Goal: Task Accomplishment & Management: Use online tool/utility

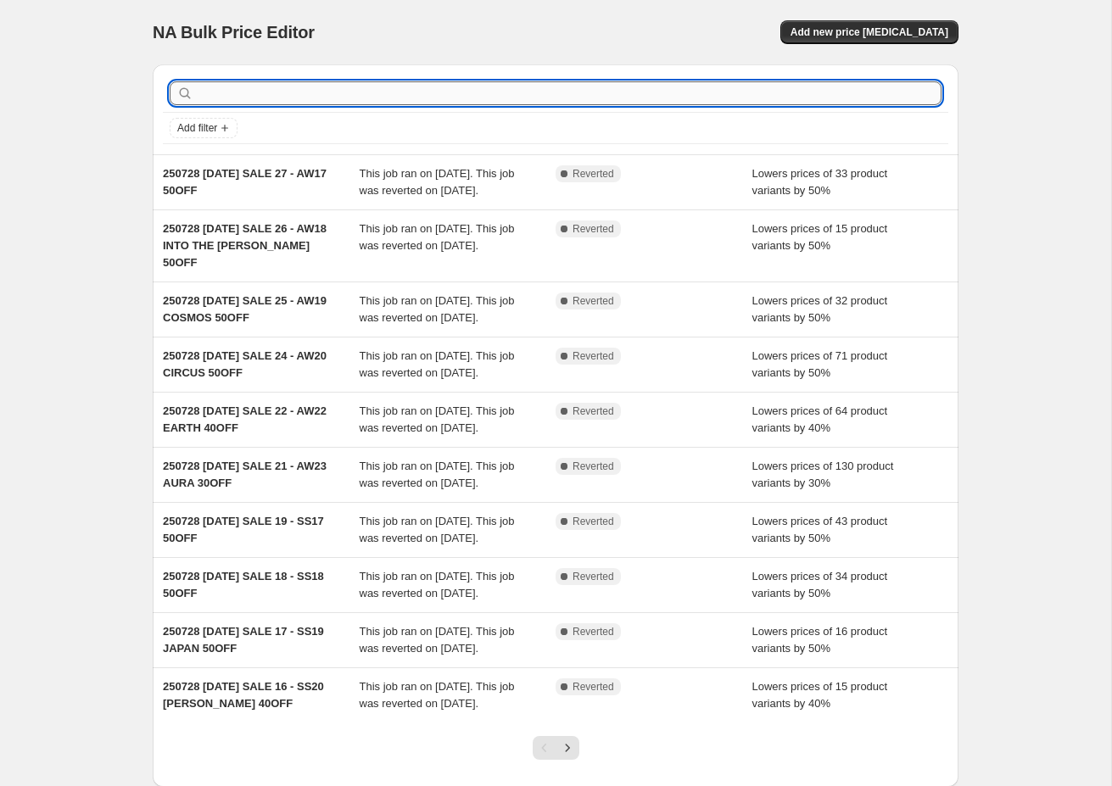
click at [290, 94] on input "text" at bounding box center [569, 93] width 745 height 24
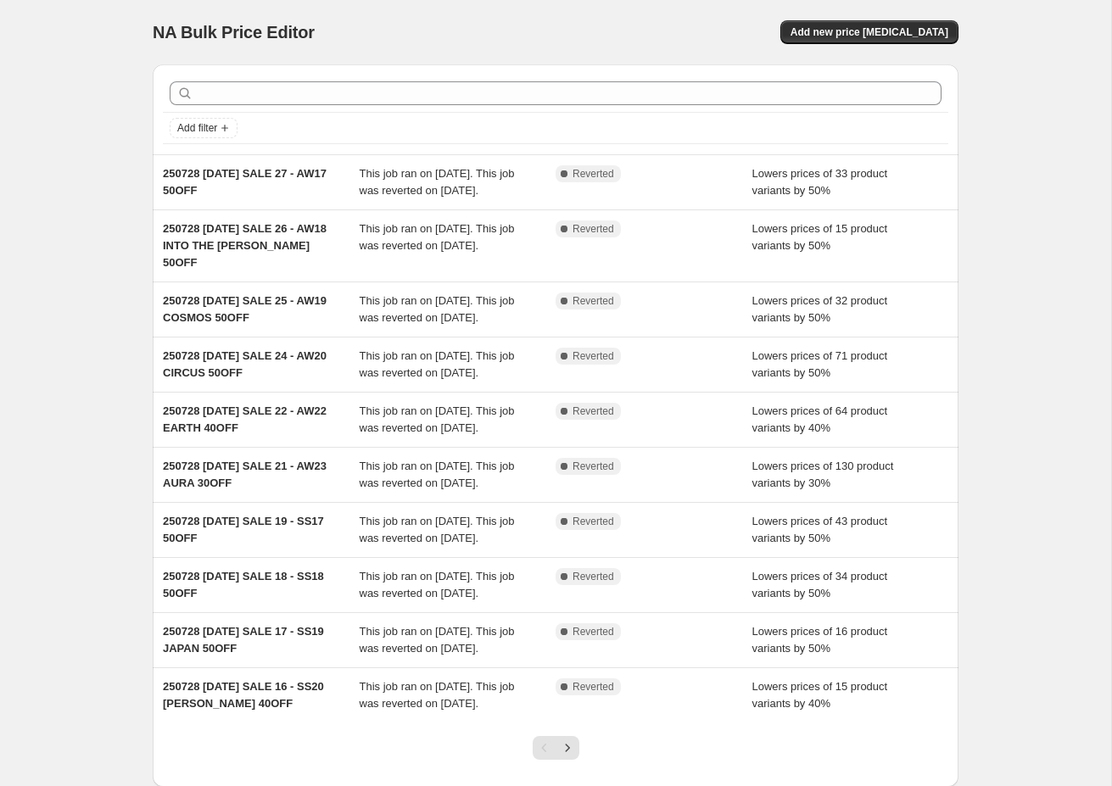
click at [84, 279] on div "NA Bulk Price Editor. This page is ready NA Bulk Price Editor Add new price [ME…" at bounding box center [555, 445] width 1111 height 891
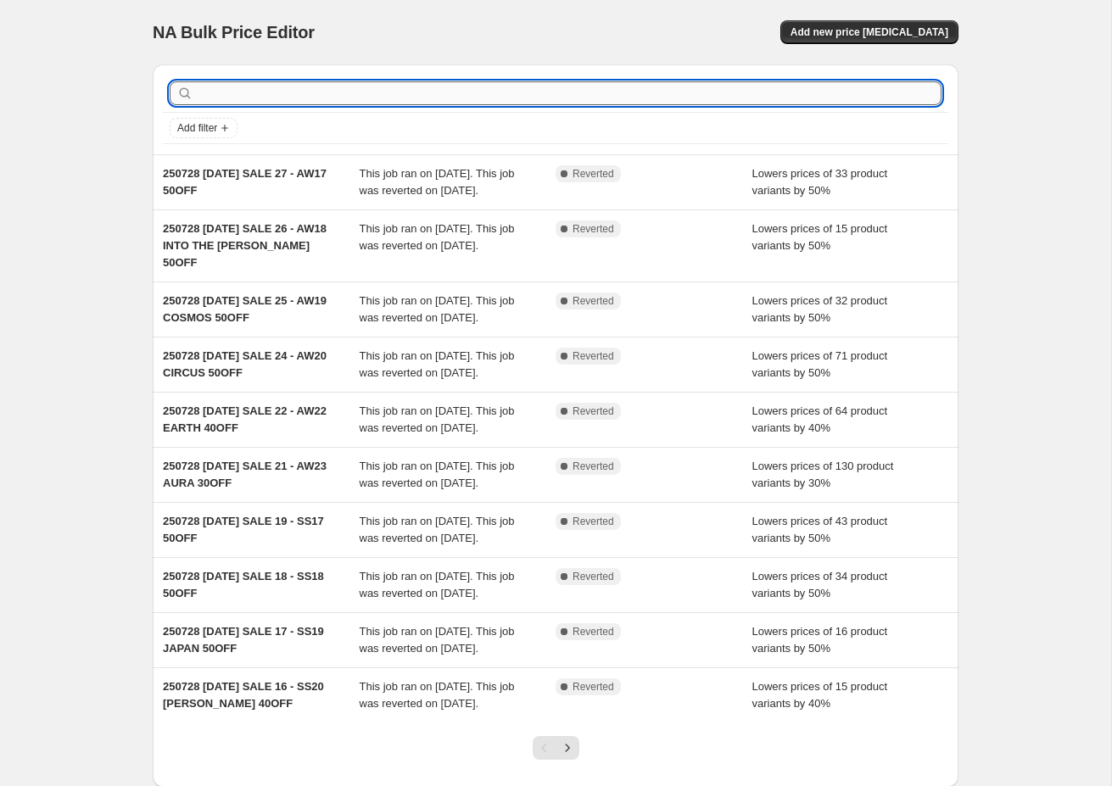
click at [272, 88] on input "text" at bounding box center [569, 93] width 745 height 24
click at [107, 260] on div "NA Bulk Price Editor. This page is ready NA Bulk Price Editor Add new price [ME…" at bounding box center [555, 445] width 1111 height 891
click at [278, 98] on input "text" at bounding box center [569, 93] width 745 height 24
type input "LUIR"
click at [199, 96] on input "LUIR" at bounding box center [554, 93] width 714 height 24
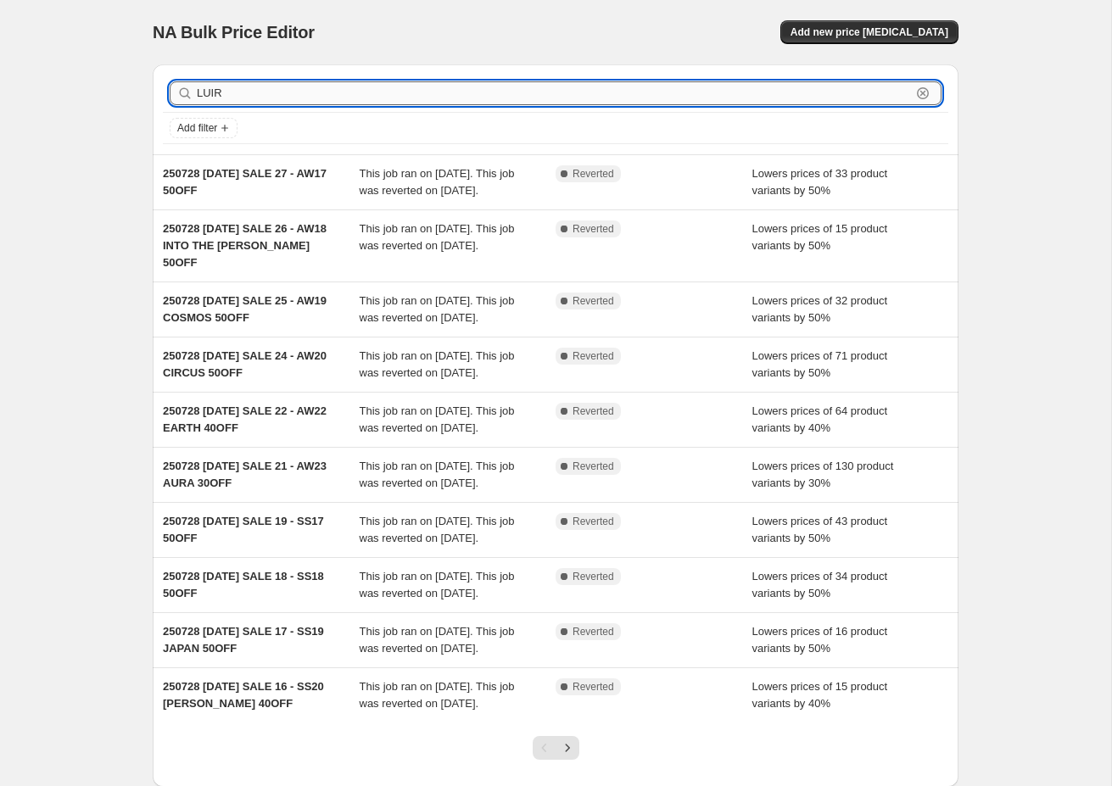
type input "FLUIR"
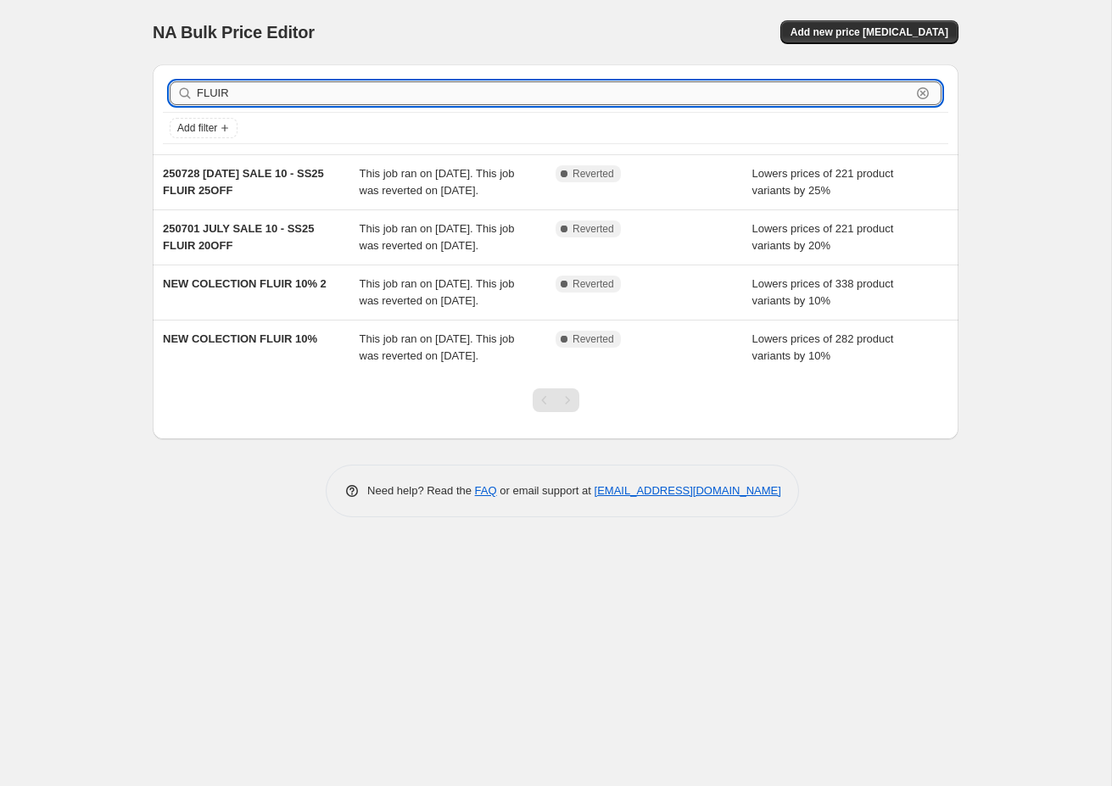
click at [281, 100] on input "FLUIR" at bounding box center [554, 93] width 714 height 24
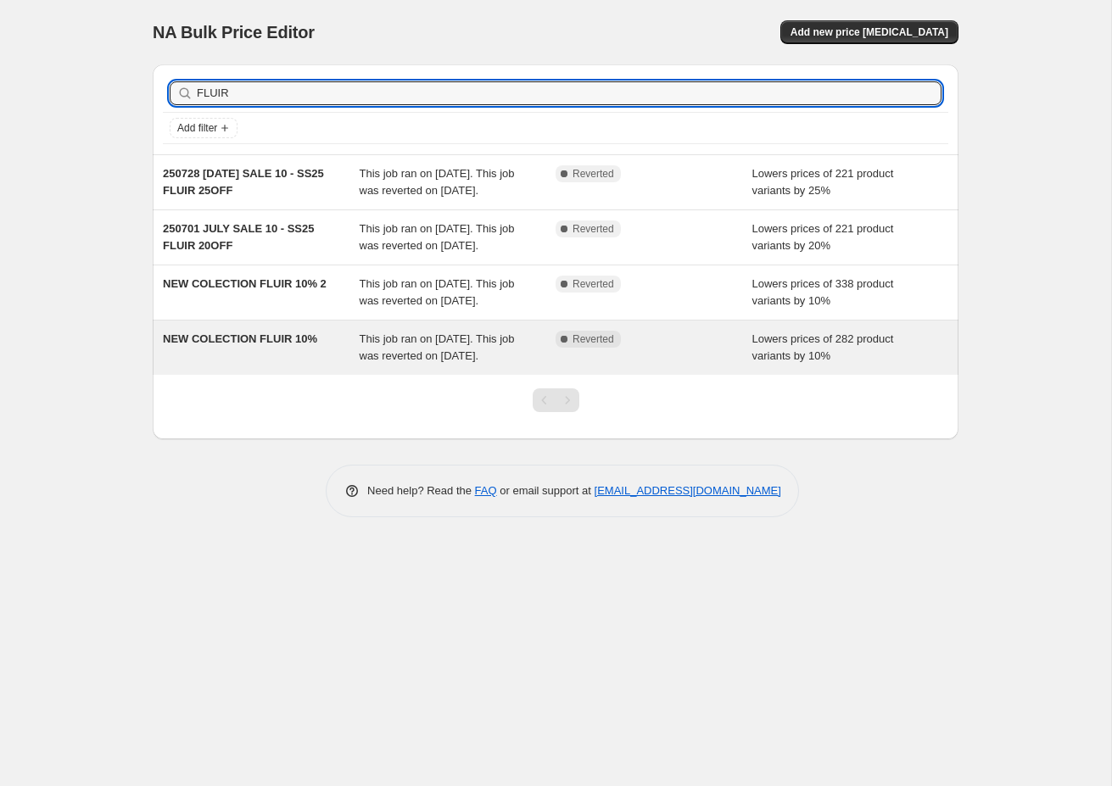
click at [244, 345] on span "NEW COLECTION FLUIR 10%" at bounding box center [240, 339] width 154 height 13
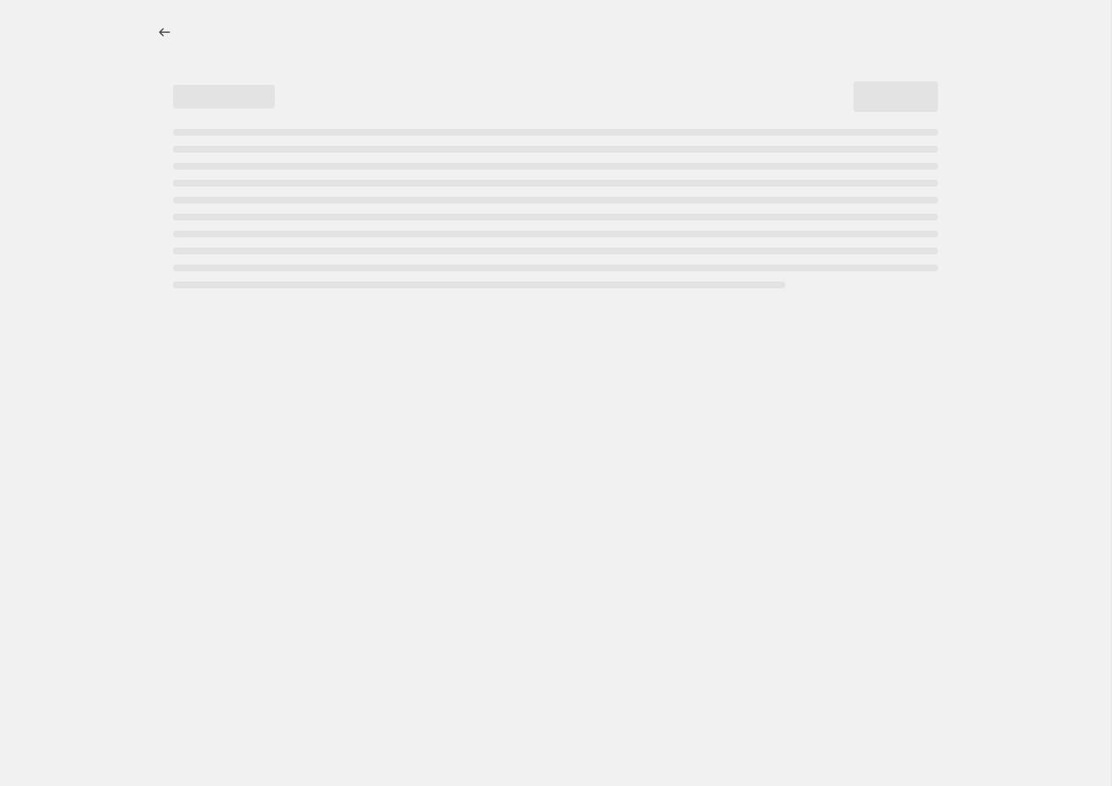
select select "percentage"
select select "collection"
select select "product_status"
select select "product_type"
select select "not_equal"
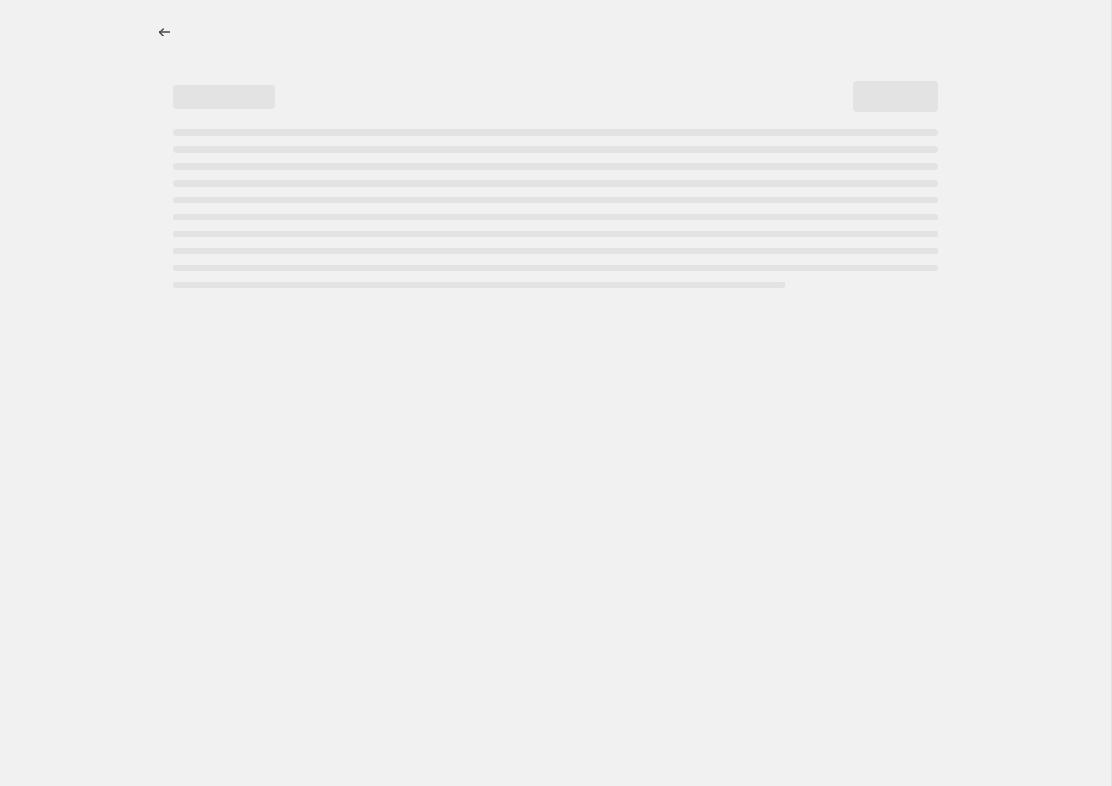
select select "tag"
select select "not_equal"
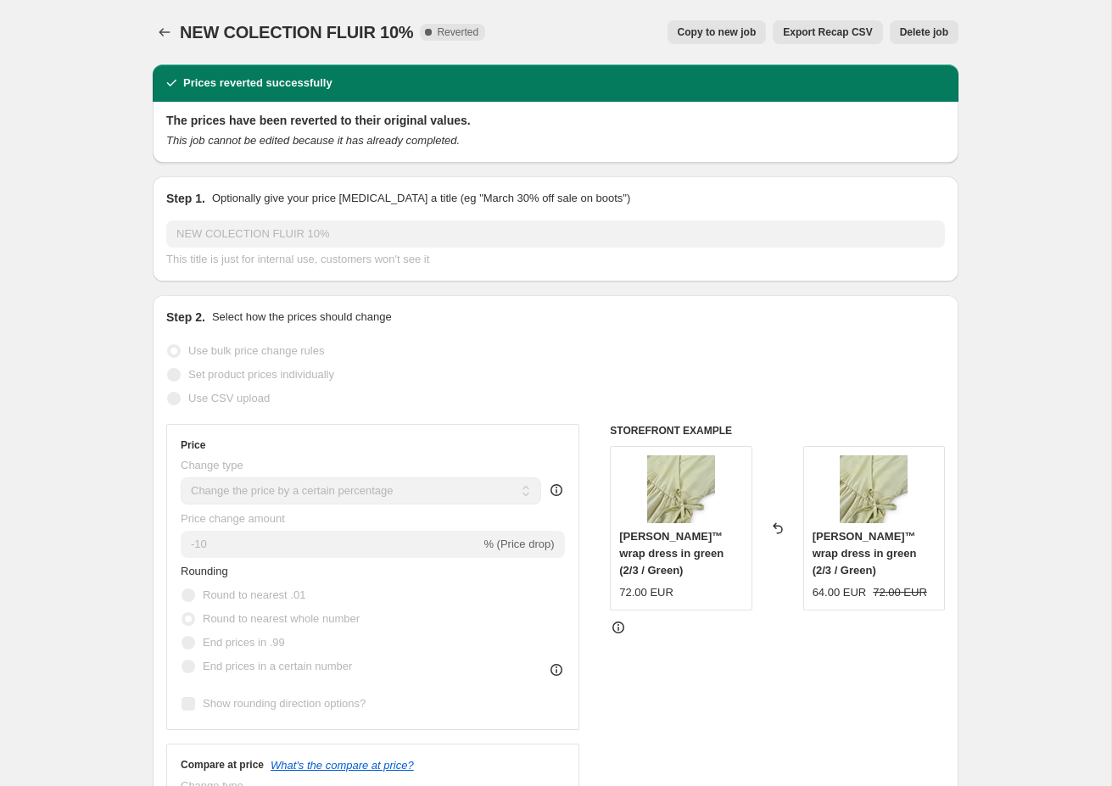
click at [699, 37] on span "Copy to new job" at bounding box center [717, 32] width 79 height 14
select select "percentage"
select select "collection"
select select "product_status"
select select "product_type"
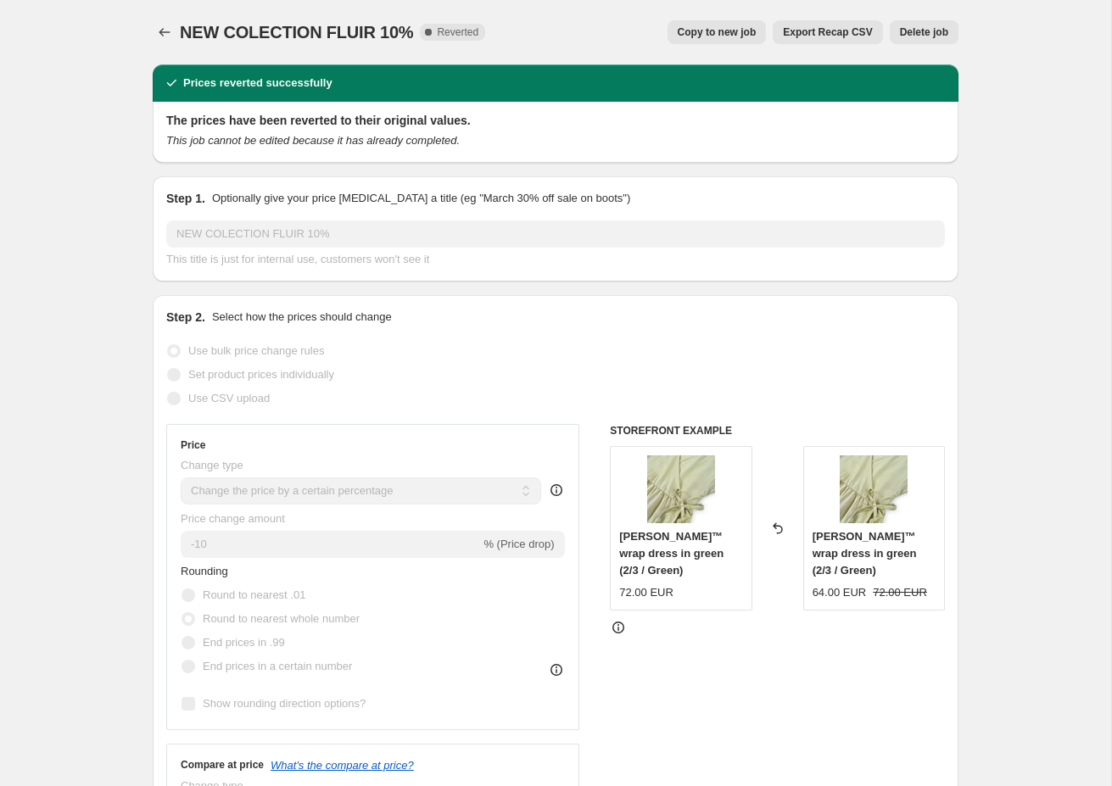
select select "not_equal"
select select "tag"
select select "not_equal"
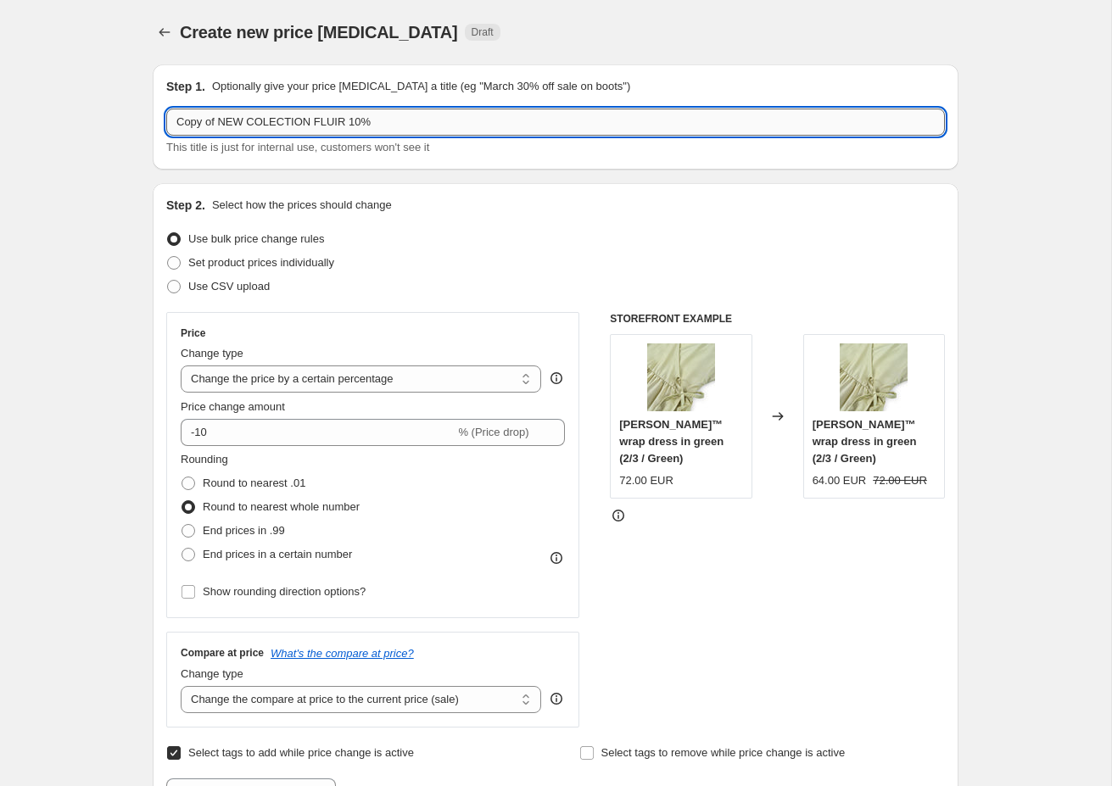
click at [199, 124] on input "Copy of NEW COLECTION FLUIR 10%" at bounding box center [555, 122] width 779 height 27
drag, startPoint x: 223, startPoint y: 118, endPoint x: 172, endPoint y: 120, distance: 51.0
click at [172, 120] on input "Copy of NEW COLECTION FLUIR 10%" at bounding box center [555, 122] width 779 height 27
click at [330, 124] on input "Copy of NEW COLECTION FLUIR 10%" at bounding box center [555, 122] width 779 height 27
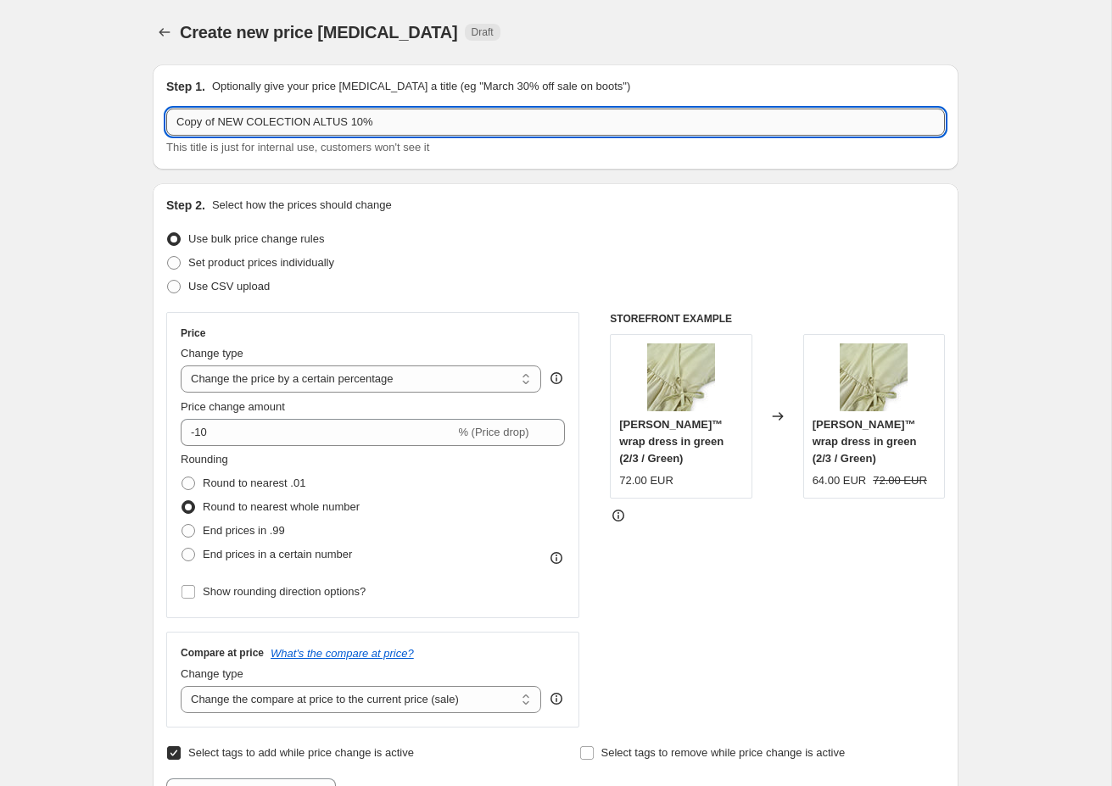
drag, startPoint x: 216, startPoint y: 122, endPoint x: 169, endPoint y: 122, distance: 47.5
click at [169, 122] on input "Copy of NEW COLECTION ALTUS 10%" at bounding box center [555, 122] width 779 height 27
type input "Copy of NEW COLECTION ALTUS 10%"
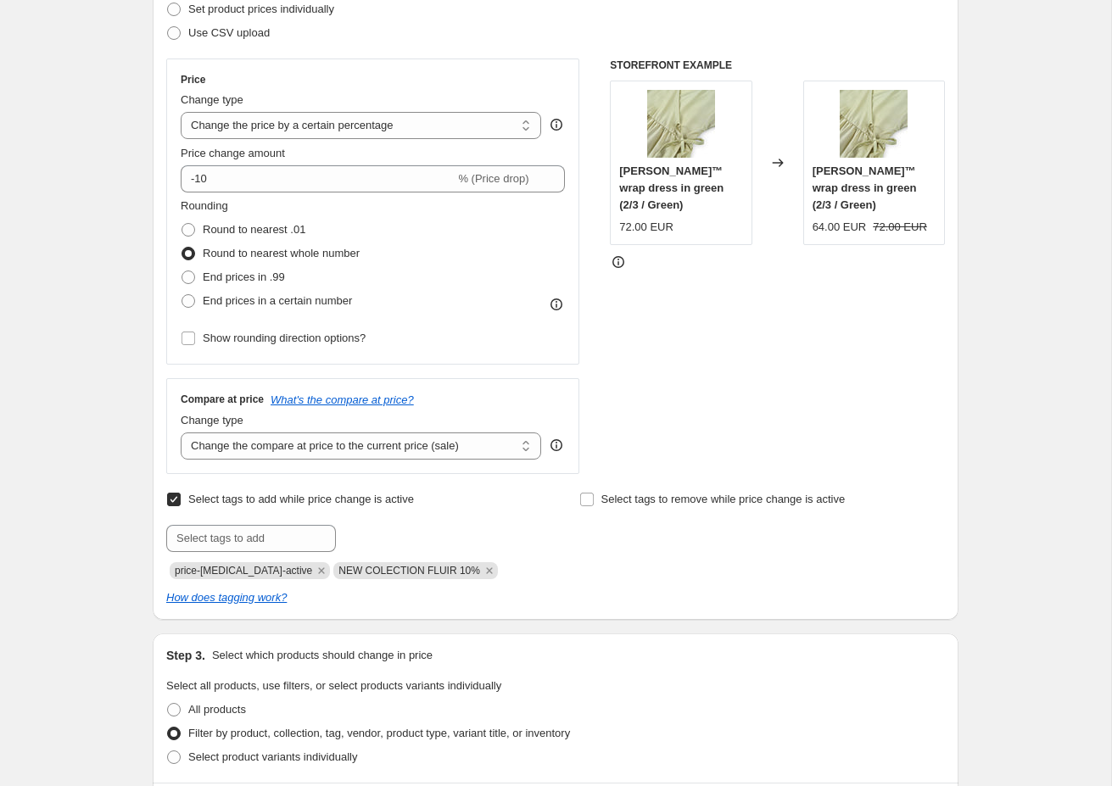
scroll to position [317, 0]
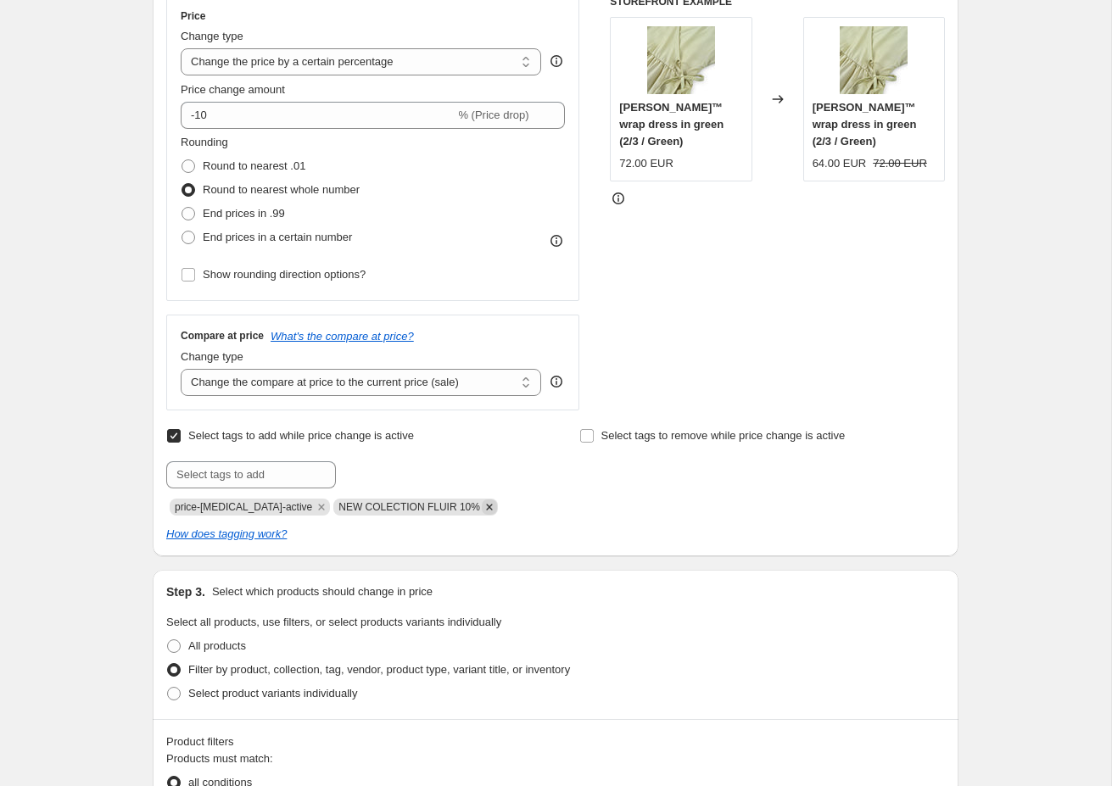
click at [482, 506] on icon "Remove NEW COLECTION FLUIR 10%" at bounding box center [489, 507] width 15 height 15
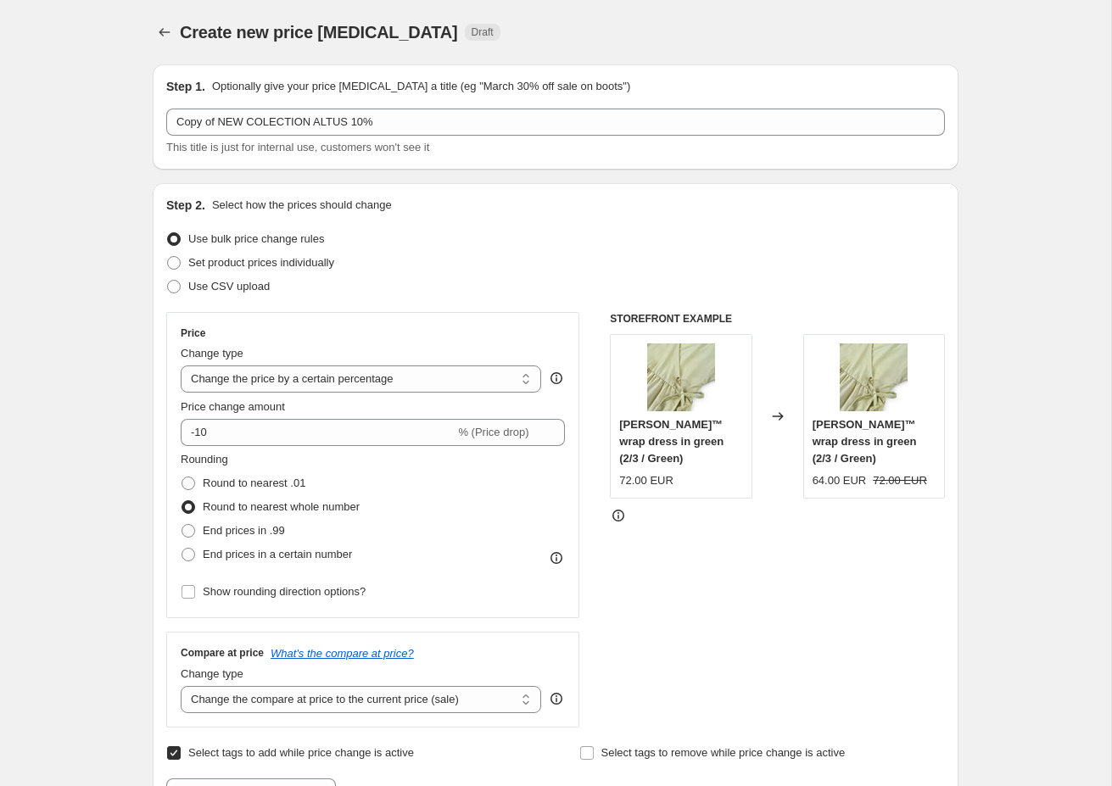
scroll to position [0, 0]
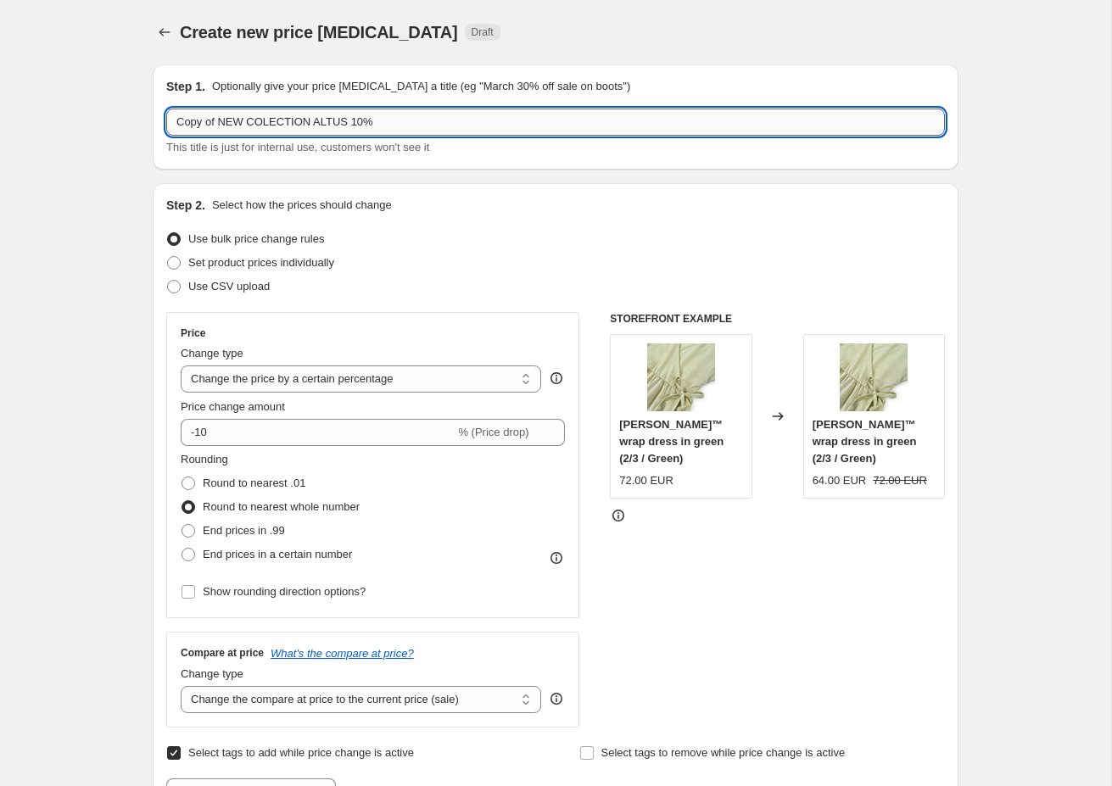
click at [278, 120] on input "Copy of NEW COLECTION ALTUS 10%" at bounding box center [555, 122] width 779 height 27
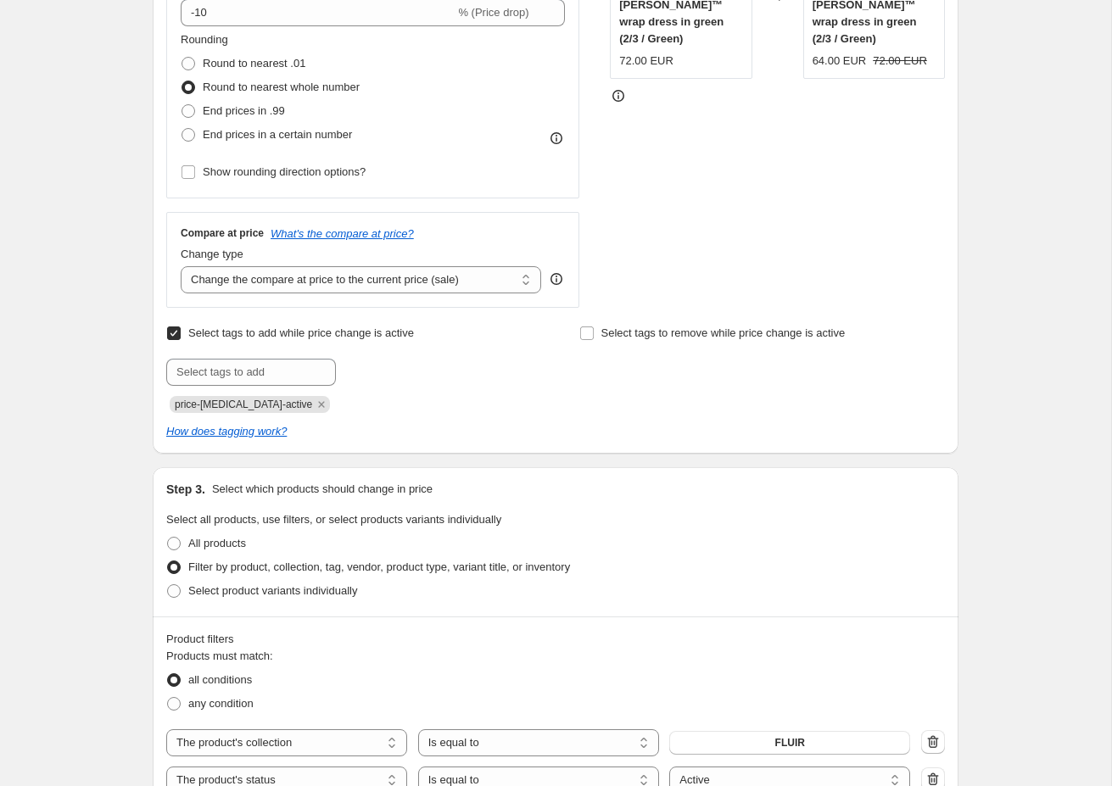
scroll to position [490, 0]
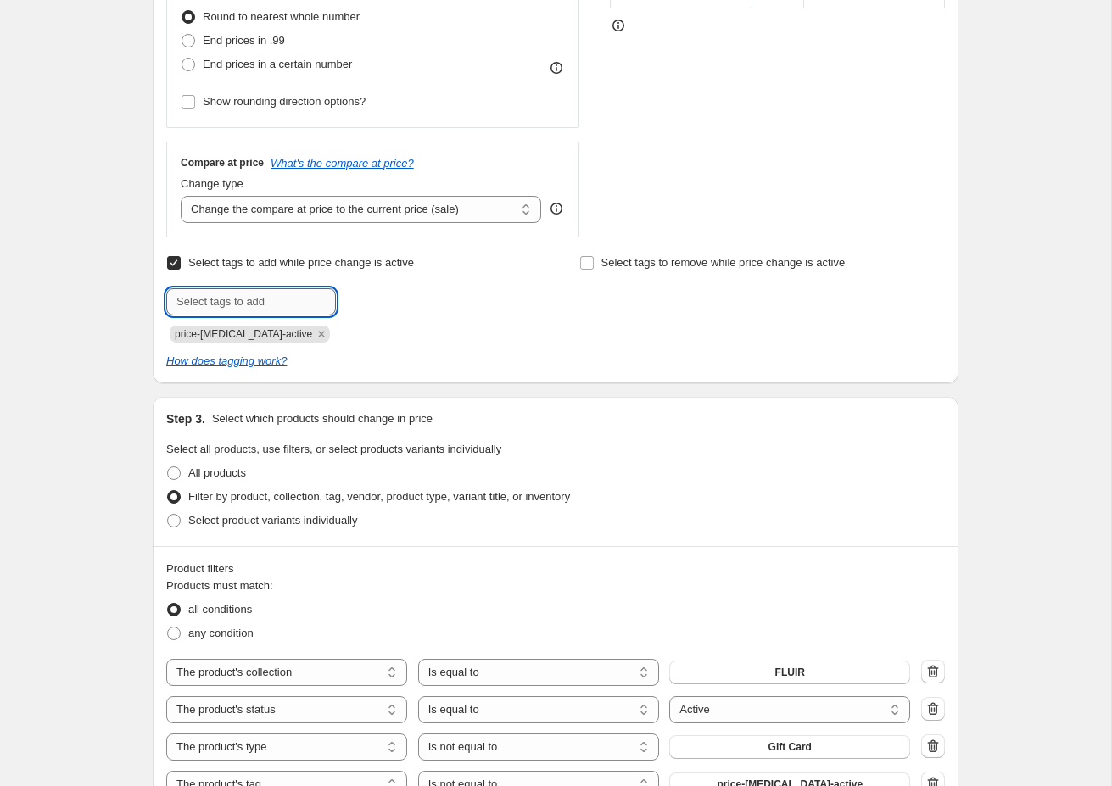
click at [219, 305] on input "text" at bounding box center [251, 301] width 170 height 27
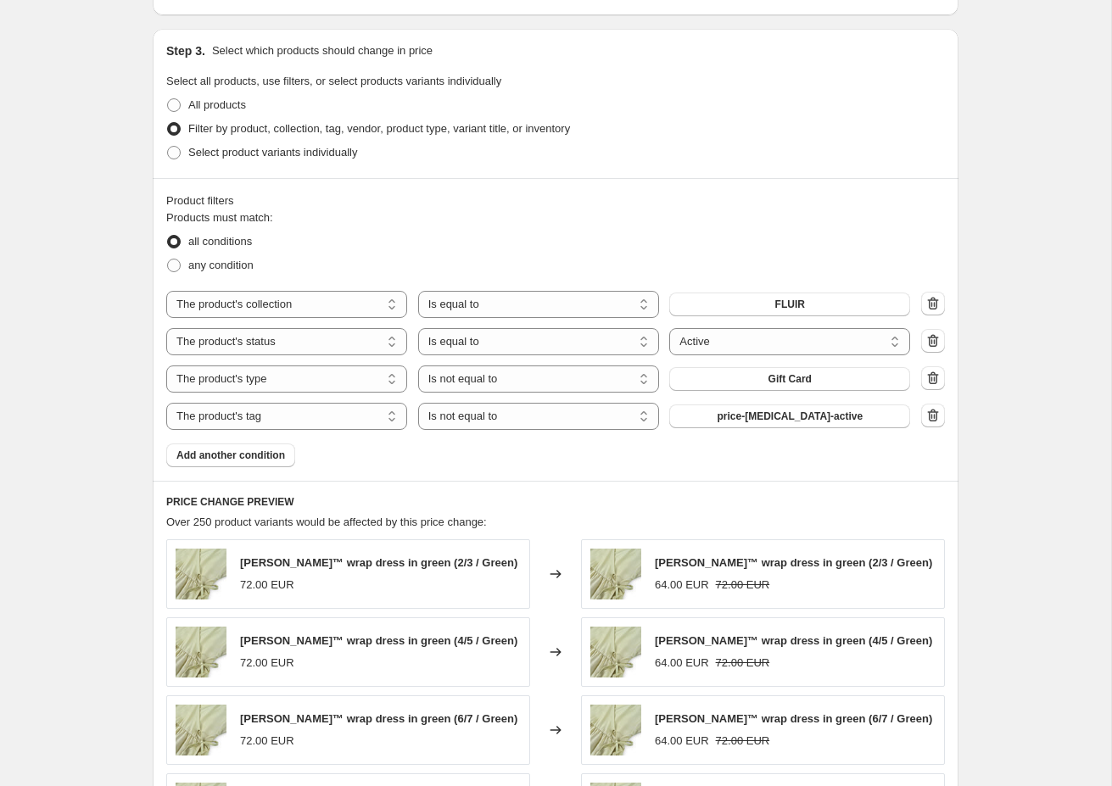
scroll to position [860, 0]
click at [801, 301] on span "FLUIR" at bounding box center [790, 303] width 30 height 14
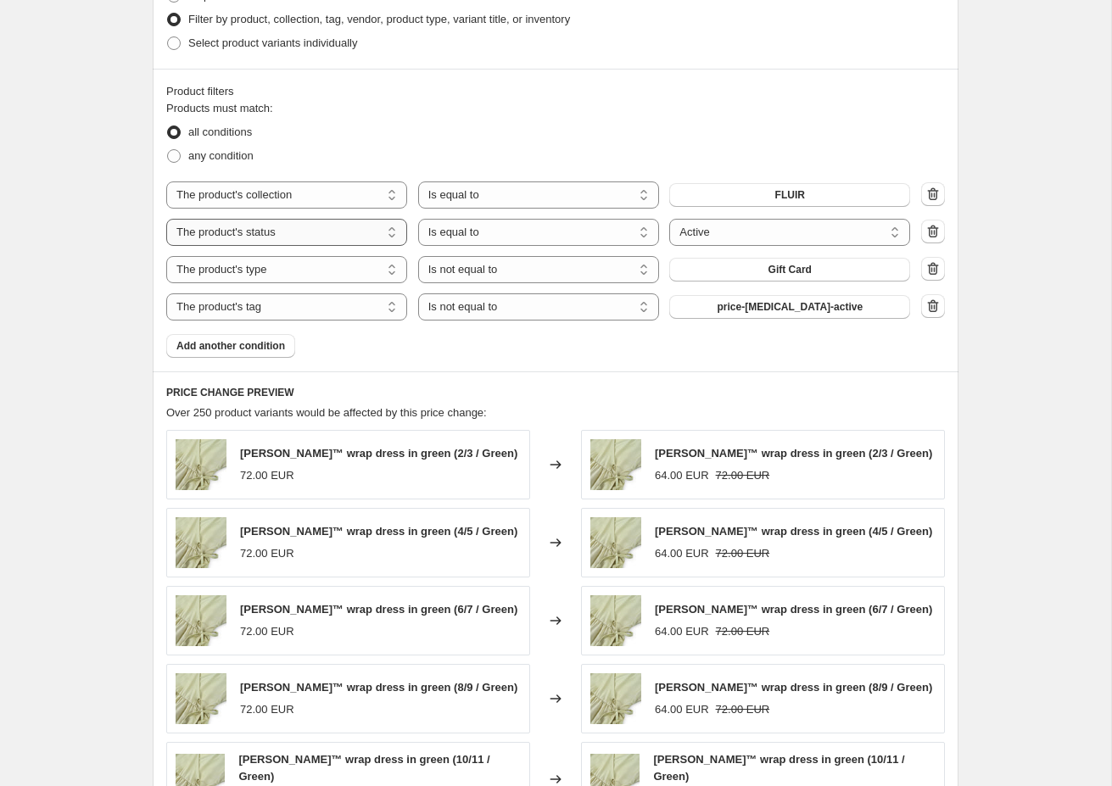
scroll to position [961, 0]
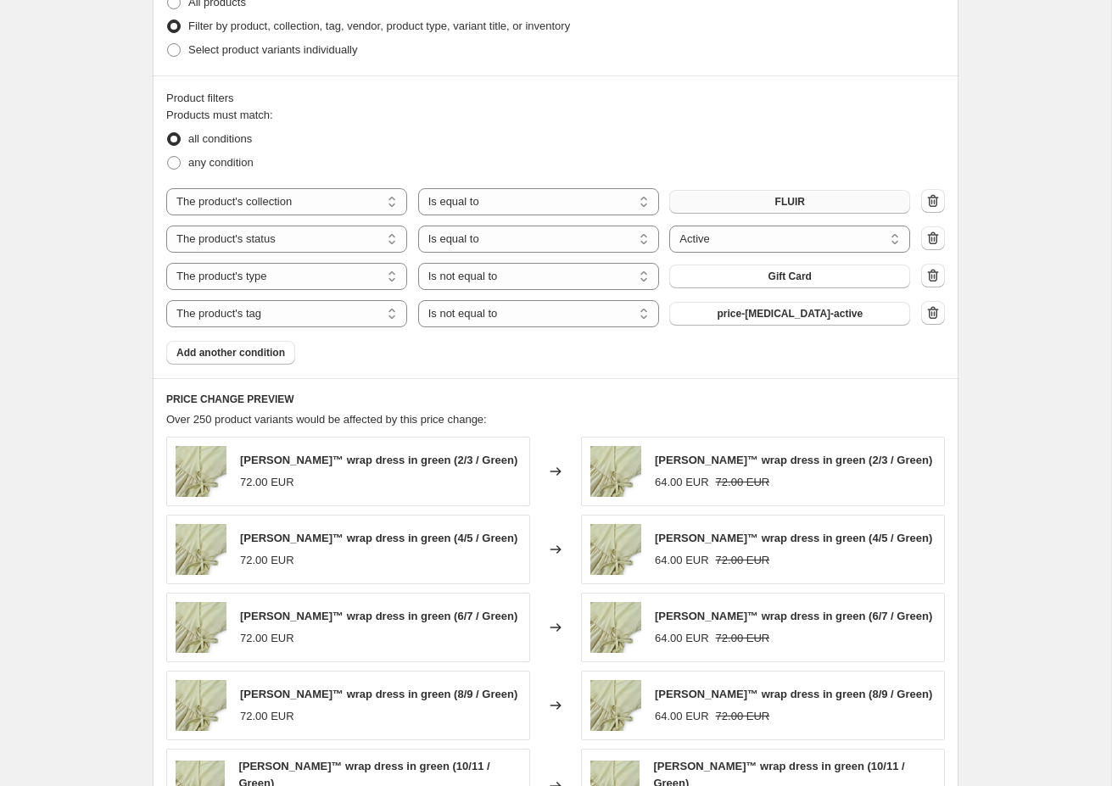
click at [773, 193] on button "FLUIR" at bounding box center [789, 202] width 241 height 24
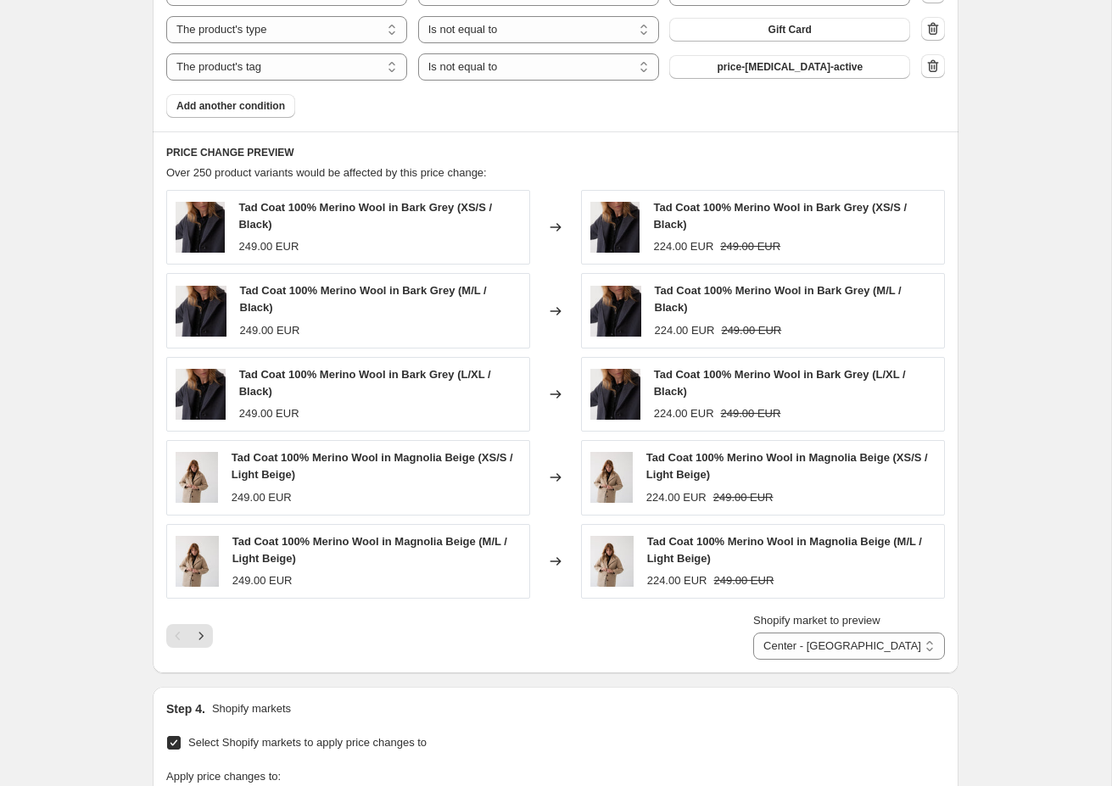
scroll to position [1234, 0]
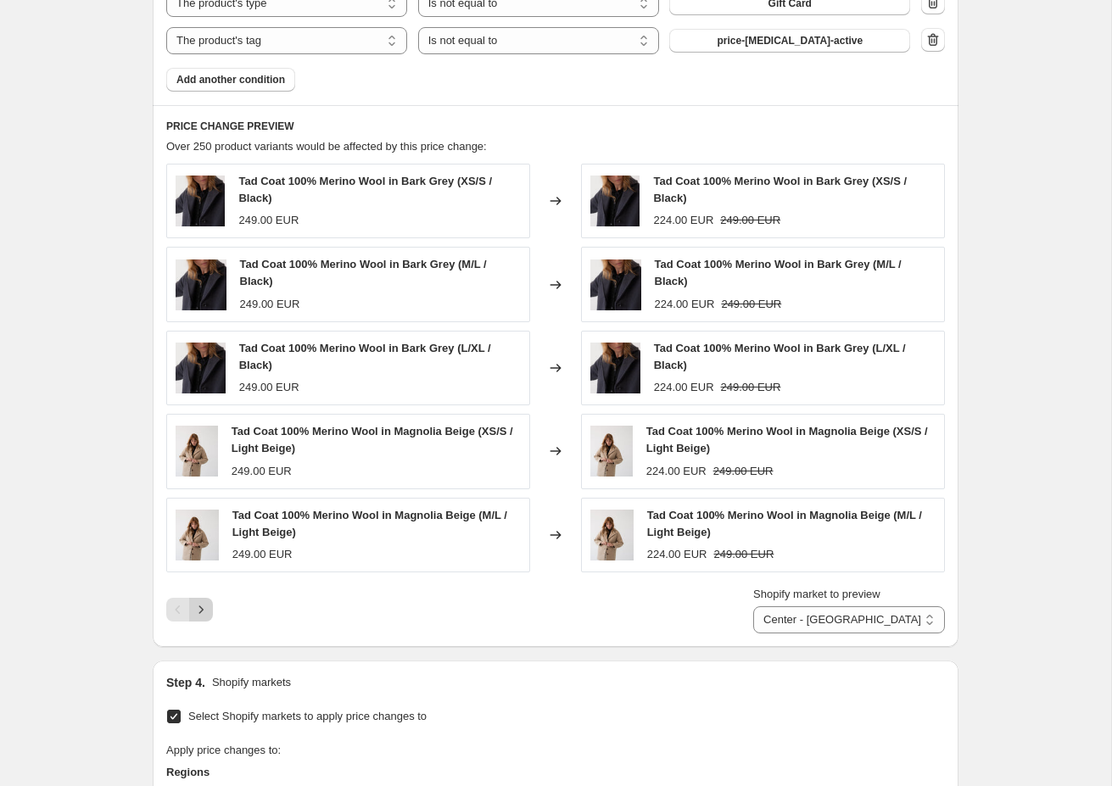
click at [198, 607] on icon "Next" at bounding box center [201, 609] width 17 height 17
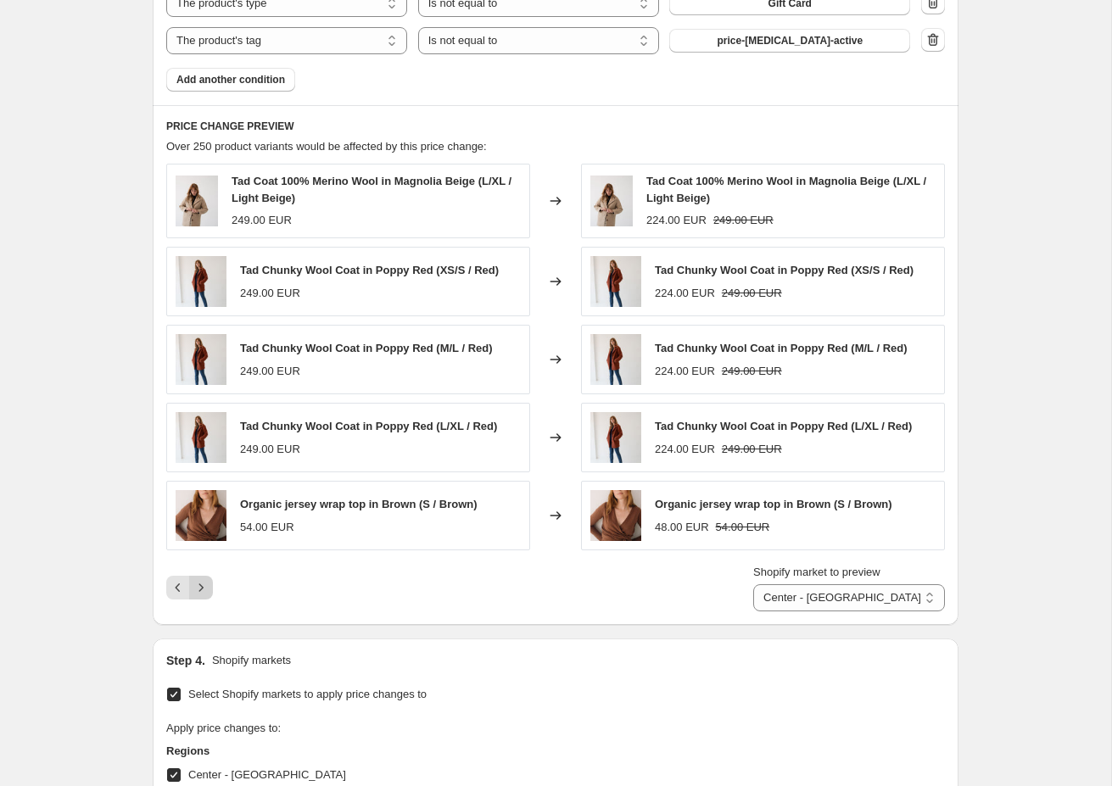
click at [201, 593] on icon "Next" at bounding box center [201, 587] width 17 height 17
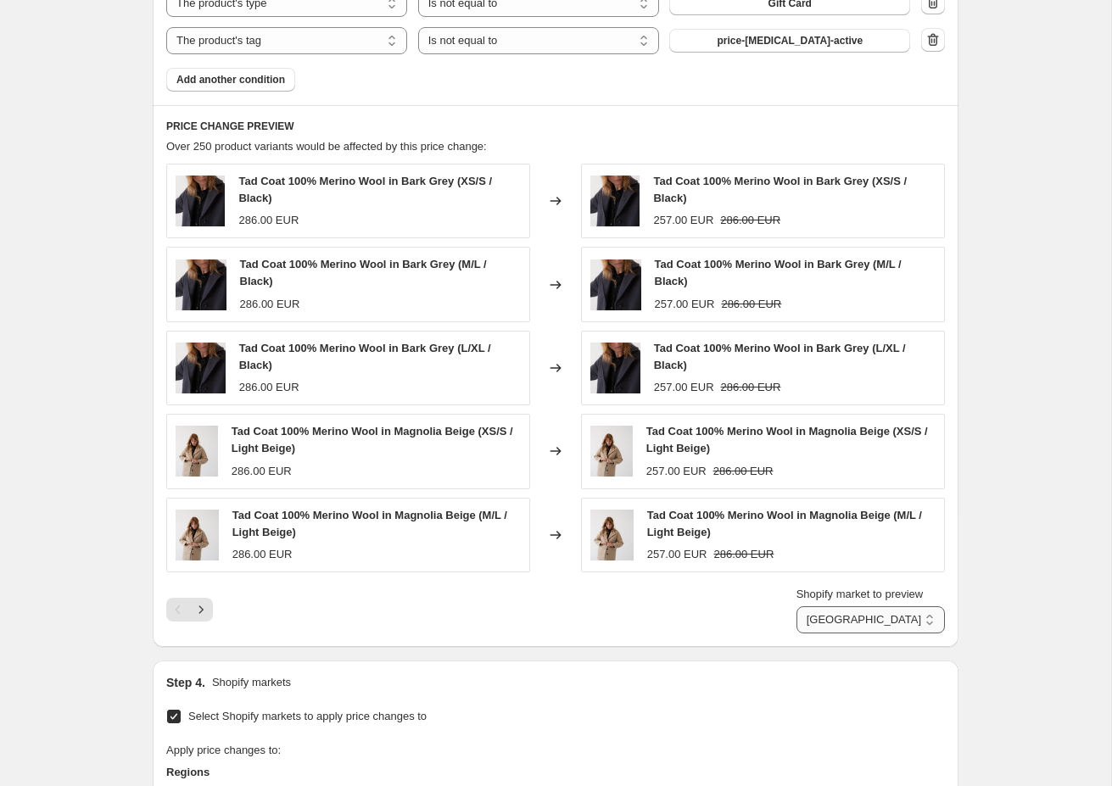
select select "58214711641"
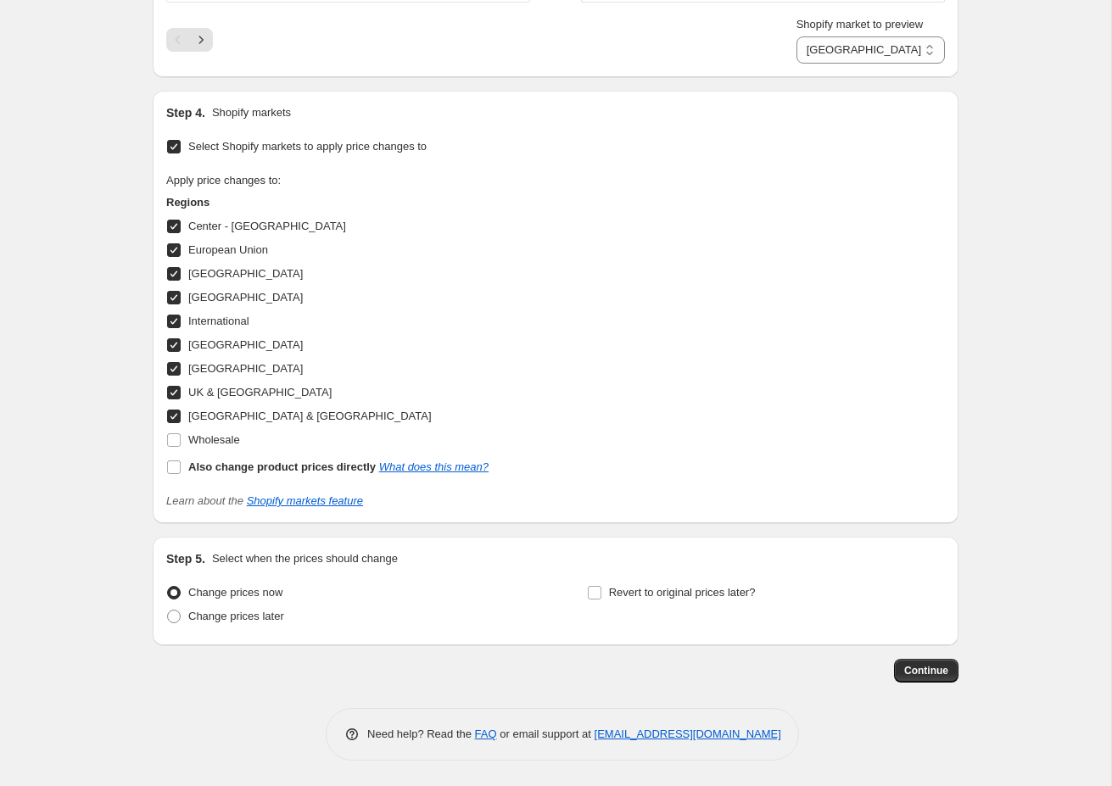
scroll to position [1804, 0]
click at [175, 618] on span at bounding box center [174, 617] width 14 height 14
click at [168, 611] on input "Change prices later" at bounding box center [167, 610] width 1 height 1
radio input "true"
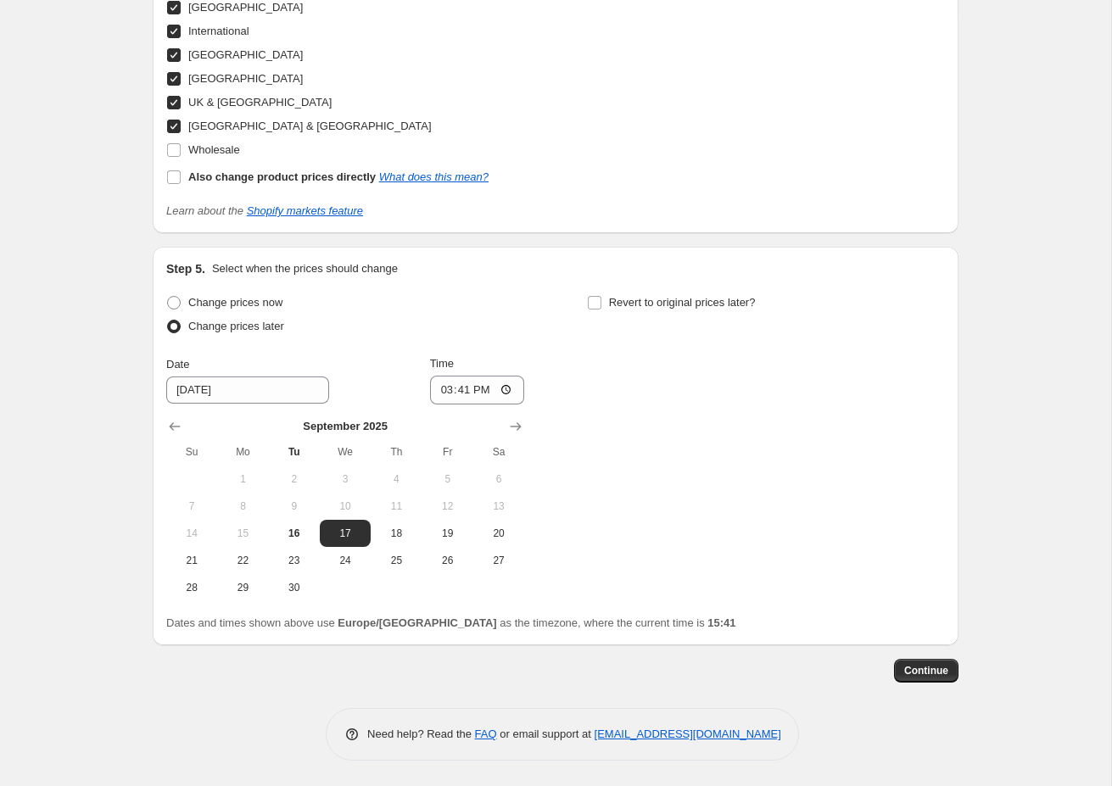
scroll to position [2096, 0]
click at [593, 300] on input "Revert to original prices later?" at bounding box center [595, 303] width 14 height 14
checkbox input "true"
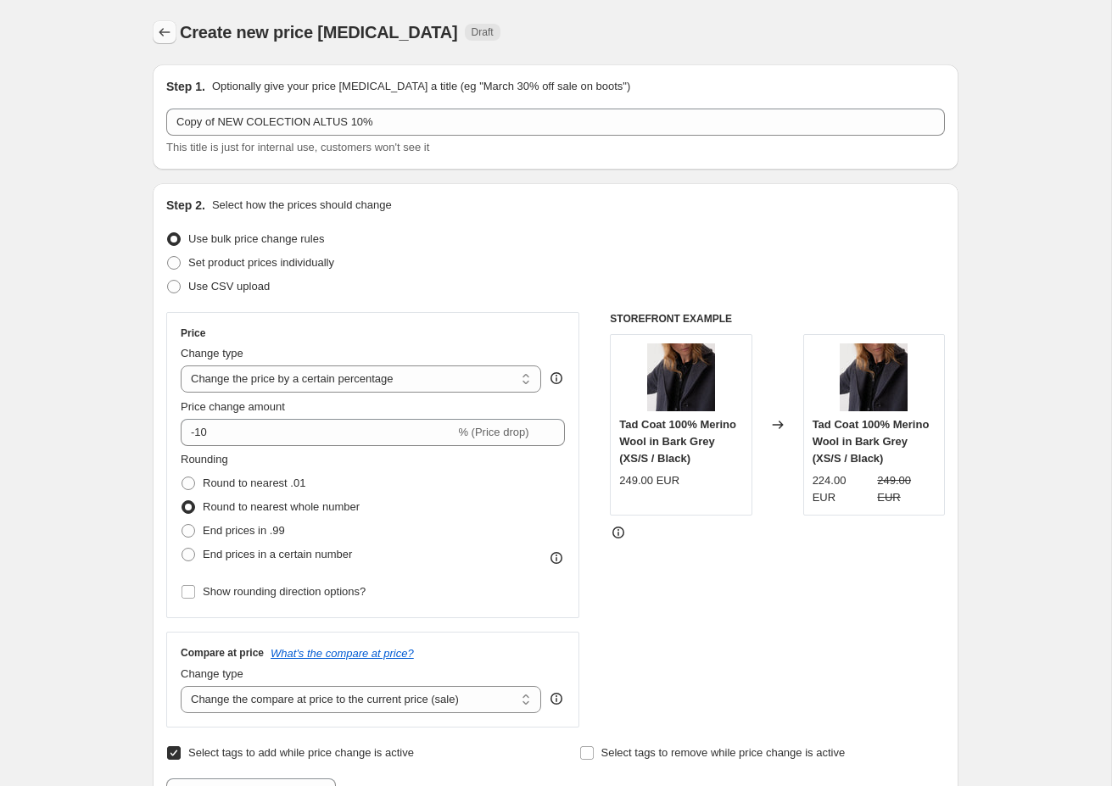
scroll to position [0, 0]
click at [160, 34] on icon "Price change jobs" at bounding box center [164, 32] width 17 height 17
